Goal: Task Accomplishment & Management: Manage account settings

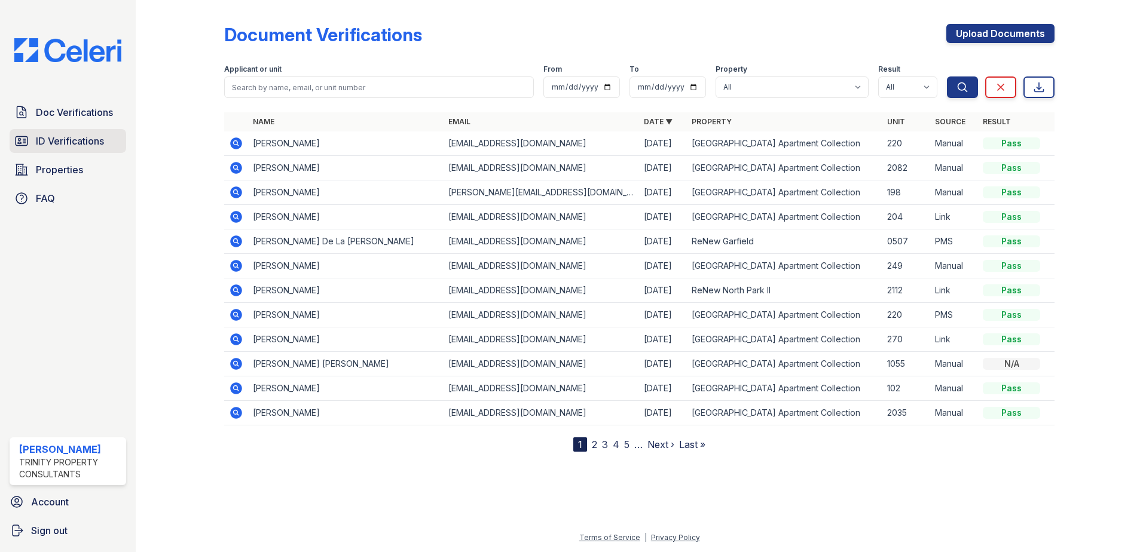
click at [80, 149] on link "ID Verifications" at bounding box center [68, 141] width 117 height 24
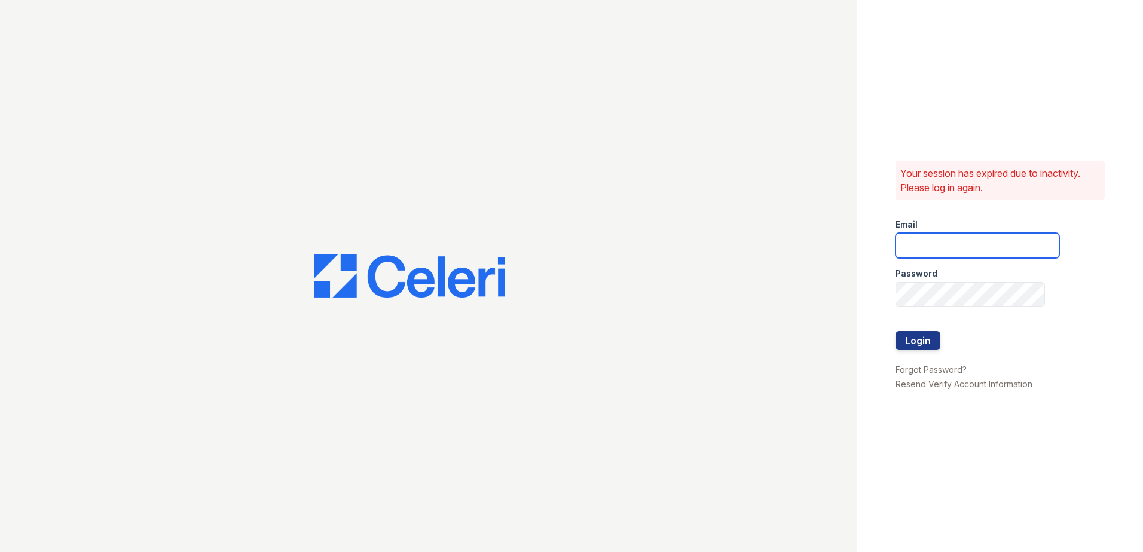
type input "[EMAIL_ADDRESS][DOMAIN_NAME]"
click at [934, 334] on button "Login" at bounding box center [917, 340] width 45 height 19
click at [932, 338] on button "Login" at bounding box center [917, 340] width 45 height 19
